Goal: Information Seeking & Learning: Find specific fact

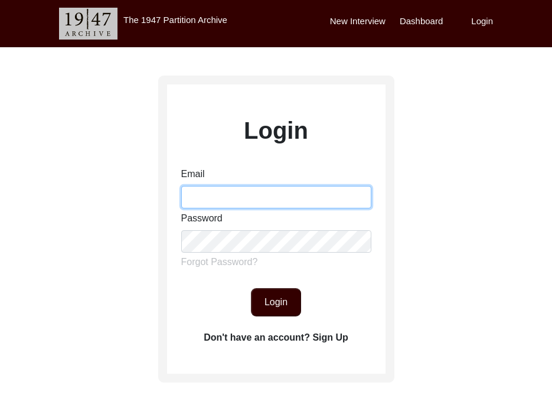
click at [223, 192] on input "Email" at bounding box center [276, 197] width 190 height 22
type input "[EMAIL_ADDRESS][DOMAIN_NAME]"
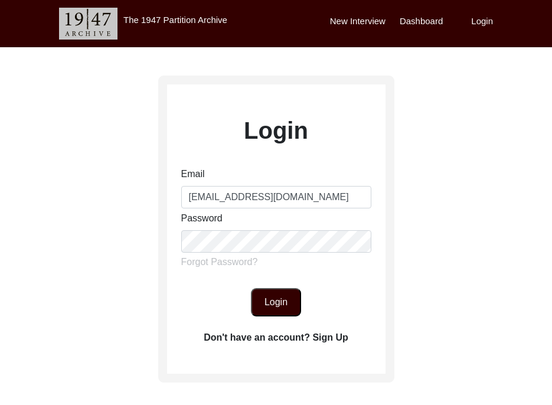
click at [270, 295] on button "Login" at bounding box center [276, 302] width 50 height 28
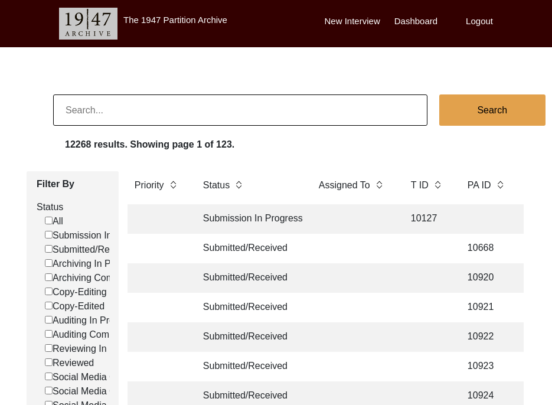
click at [174, 120] on input at bounding box center [240, 109] width 374 height 31
type input "[PERSON_NAME]"
checkbox input "false"
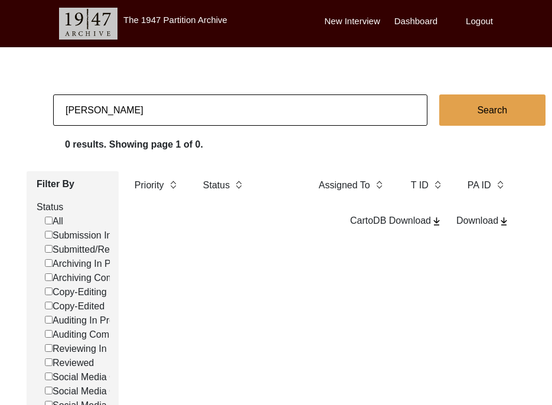
click at [126, 108] on input "[PERSON_NAME]" at bounding box center [240, 109] width 374 height 31
click at [130, 109] on input "[PERSON_NAME]" at bounding box center [240, 109] width 374 height 31
type input "[PERSON_NAME]"
checkbox input "false"
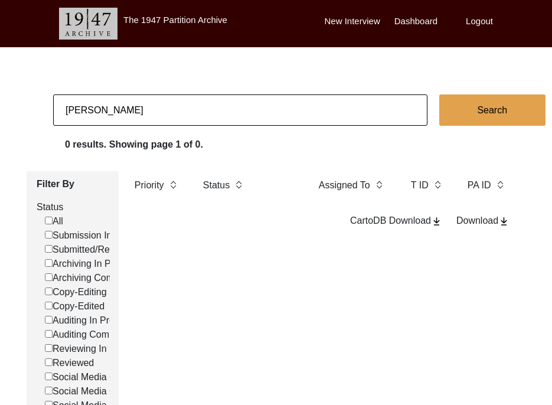
checkbox input "false"
click at [194, 121] on input "[PERSON_NAME]" at bounding box center [240, 109] width 374 height 31
type input "[PERSON_NAME]"
checkbox input "false"
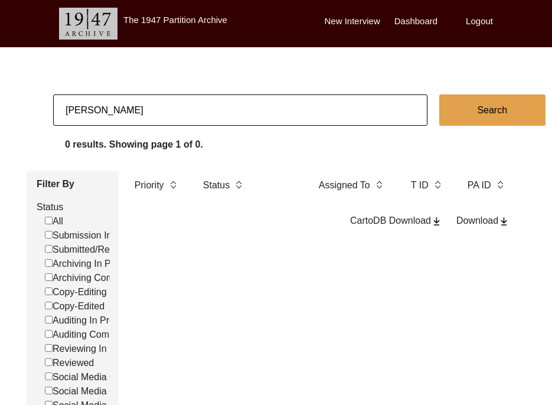
checkbox input "false"
drag, startPoint x: 164, startPoint y: 107, endPoint x: 143, endPoint y: 109, distance: 20.7
click at [143, 109] on input "[PERSON_NAME]" at bounding box center [240, 109] width 374 height 31
drag, startPoint x: 143, startPoint y: 109, endPoint x: -27, endPoint y: 109, distance: 170.6
click at [0, 109] on html "The 1947 Partition Archive New Interview Dashboard Logout [PERSON_NAME] Search …" at bounding box center [276, 359] width 552 height 718
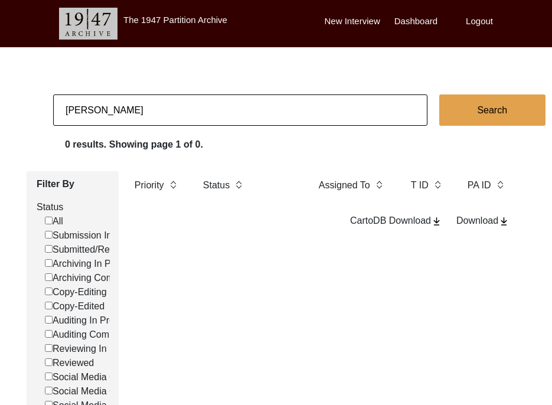
type input "[PERSON_NAME]"
checkbox input "false"
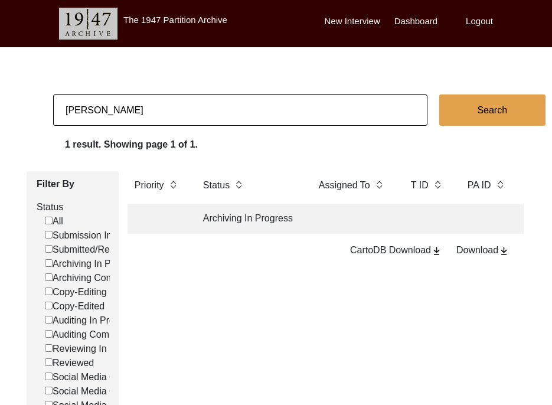
click at [99, 111] on input "[PERSON_NAME]" at bounding box center [240, 109] width 374 height 31
type input "[PERSON_NAME]"
checkbox input "false"
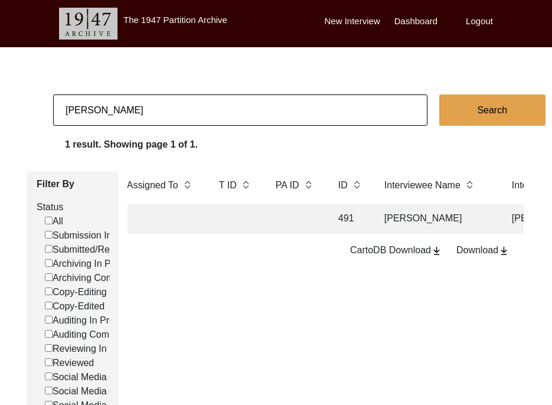
scroll to position [0, 203]
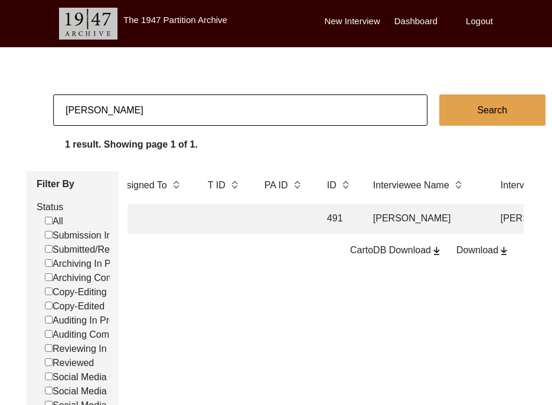
drag, startPoint x: 159, startPoint y: 113, endPoint x: -11, endPoint y: 109, distance: 170.1
click at [0, 109] on html "The 1947 Partition Archive New Interview Dashboard Logout [PERSON_NAME] Search …" at bounding box center [276, 359] width 552 height 718
type input "[PERSON_NAME]"
checkbox input "false"
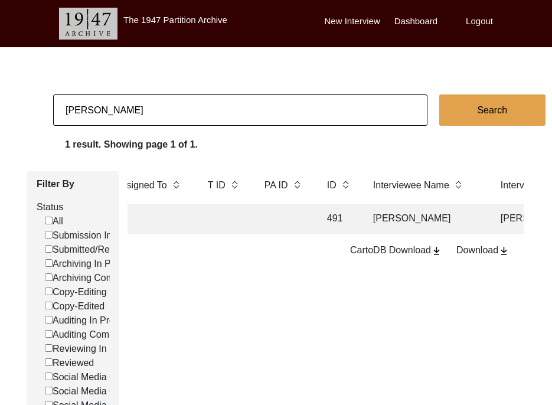
checkbox input "false"
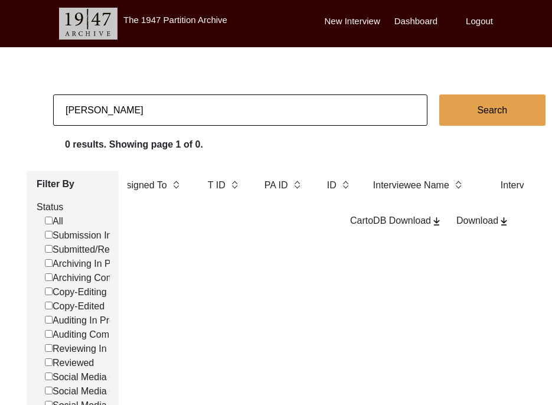
click at [106, 108] on input "[PERSON_NAME]" at bounding box center [240, 109] width 374 height 31
type input "[PERSON_NAME]"
checkbox input "false"
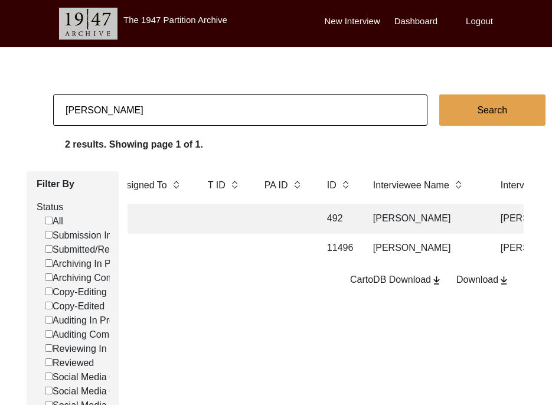
click at [146, 107] on input "[PERSON_NAME]" at bounding box center [240, 109] width 374 height 31
type input "[PERSON_NAME]"
checkbox input "false"
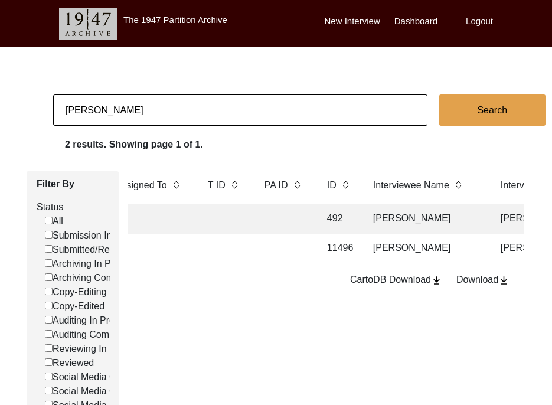
checkbox input "false"
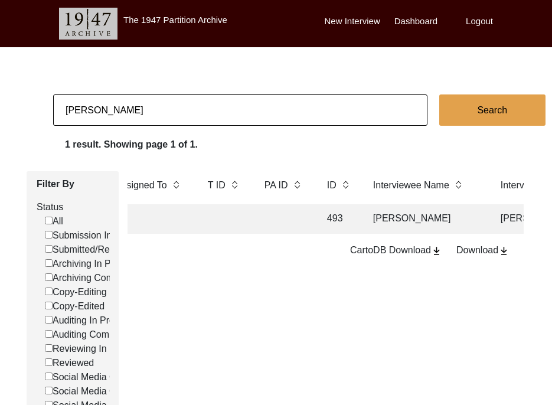
click at [198, 112] on input "[PERSON_NAME]" at bounding box center [240, 109] width 374 height 31
type input "[PERSON_NAME]"
checkbox input "false"
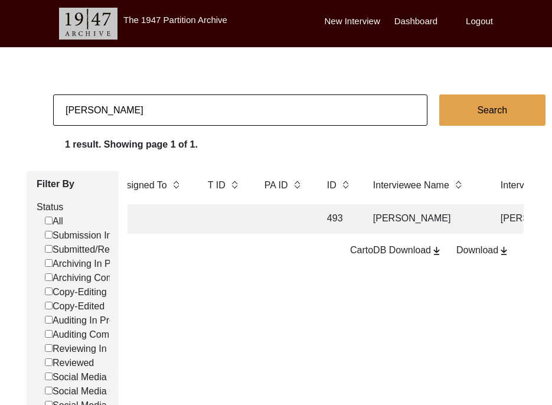
checkbox input "false"
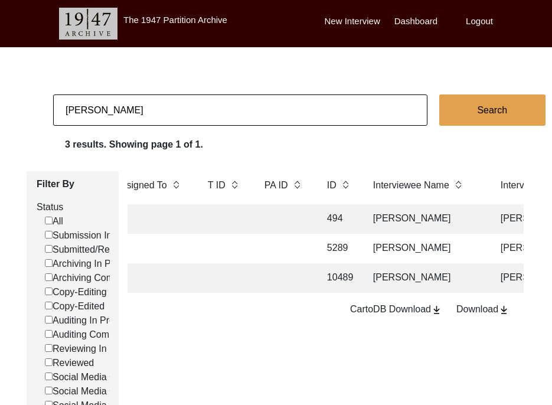
drag, startPoint x: 135, startPoint y: 107, endPoint x: -22, endPoint y: 107, distance: 156.5
click at [0, 107] on html "The 1947 Partition Archive New Interview Dashboard Logout [PERSON_NAME] Search …" at bounding box center [276, 359] width 552 height 718
type input "[PERSON_NAME]"
checkbox input "false"
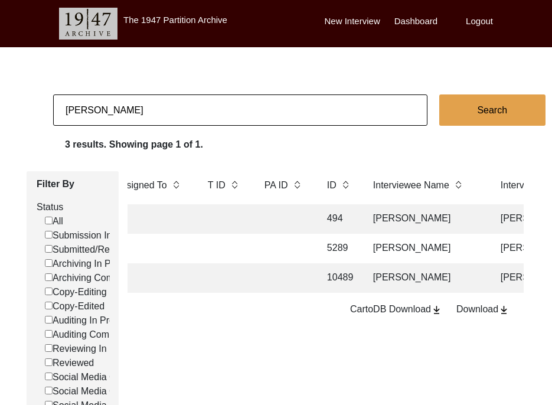
checkbox input "false"
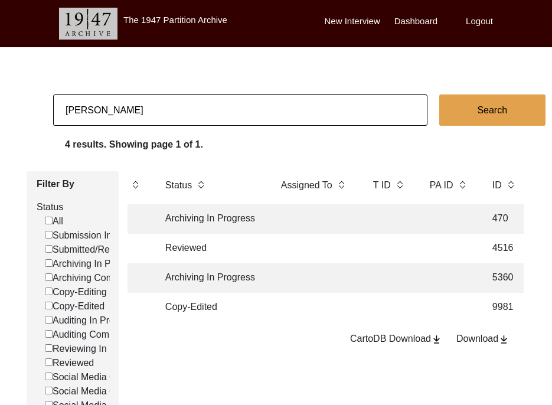
scroll to position [0, 0]
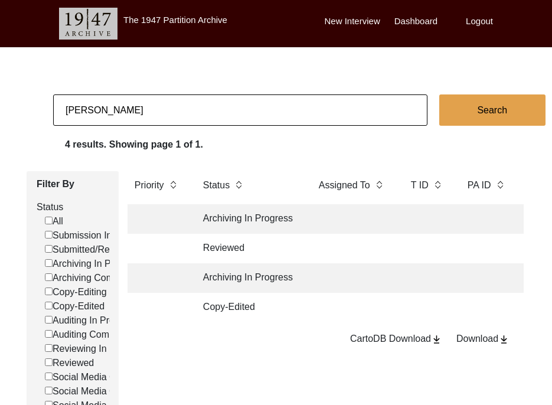
click at [476, 20] on label "Logout" at bounding box center [479, 22] width 27 height 14
